Goal: Task Accomplishment & Management: Complete application form

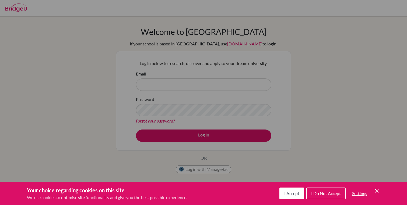
click at [291, 194] on span "I Accept" at bounding box center [291, 193] width 15 height 5
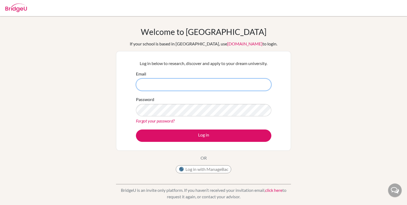
click at [187, 89] on input "Email" at bounding box center [203, 85] width 135 height 12
type input "h"
type input "2"
click at [223, 169] on button "Log in with ManageBac" at bounding box center [203, 169] width 55 height 8
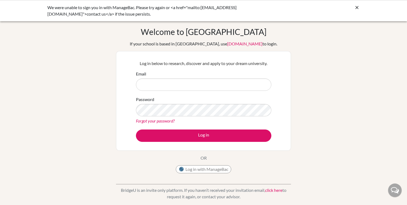
click at [356, 8] on icon at bounding box center [356, 7] width 5 height 5
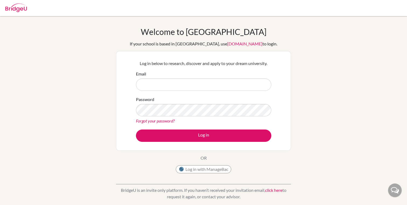
click at [25, 7] on img at bounding box center [16, 7] width 22 height 9
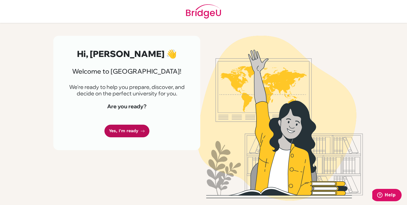
click at [129, 131] on link "Yes, I'm ready" at bounding box center [126, 131] width 45 height 13
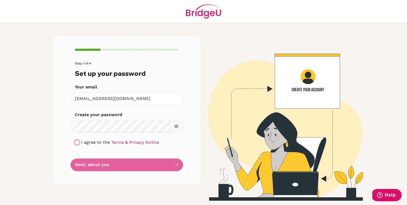
click at [76, 142] on input "checkbox" at bounding box center [77, 142] width 4 height 4
checkbox input "true"
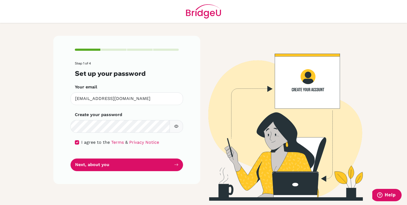
click at [91, 176] on div "Step 1 of 4 Set up your password Your email [EMAIL_ADDRESS][DOMAIN_NAME] Invali…" at bounding box center [126, 110] width 147 height 148
click at [178, 123] on button "button" at bounding box center [175, 126] width 13 height 13
click at [177, 125] on icon "button" at bounding box center [176, 126] width 4 height 4
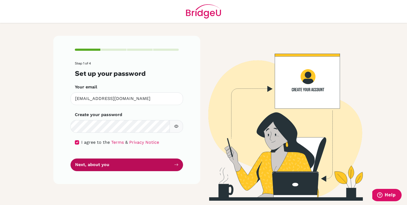
click at [148, 161] on button "Next, about you" at bounding box center [126, 165] width 112 height 13
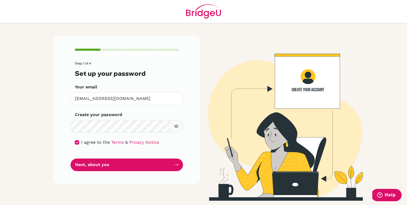
click at [177, 123] on button "button" at bounding box center [175, 126] width 13 height 13
